Goal: Task Accomplishment & Management: Use online tool/utility

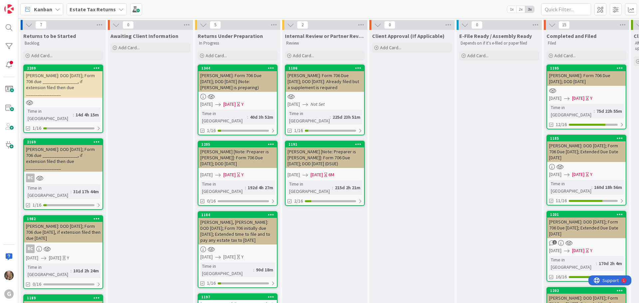
click at [118, 10] on icon at bounding box center [120, 9] width 5 height 5
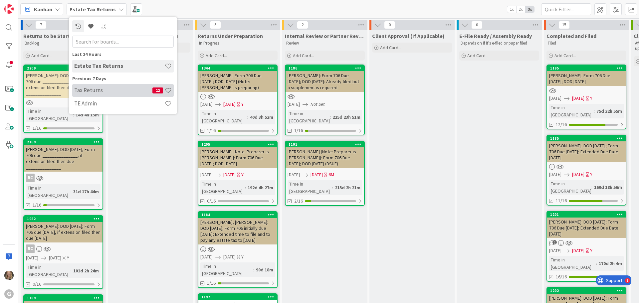
click at [80, 93] on h4 "Tax Returns" at bounding box center [113, 90] width 78 height 7
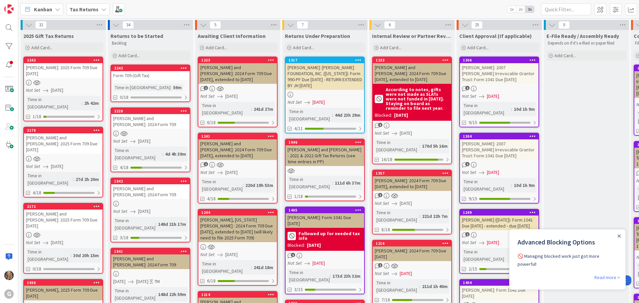
click at [321, 196] on div at bounding box center [618, 235] width 5 height 5
click at [321, 196] on div "Close Announcement" at bounding box center [618, 236] width 3 height 7
